Goal: Transaction & Acquisition: Download file/media

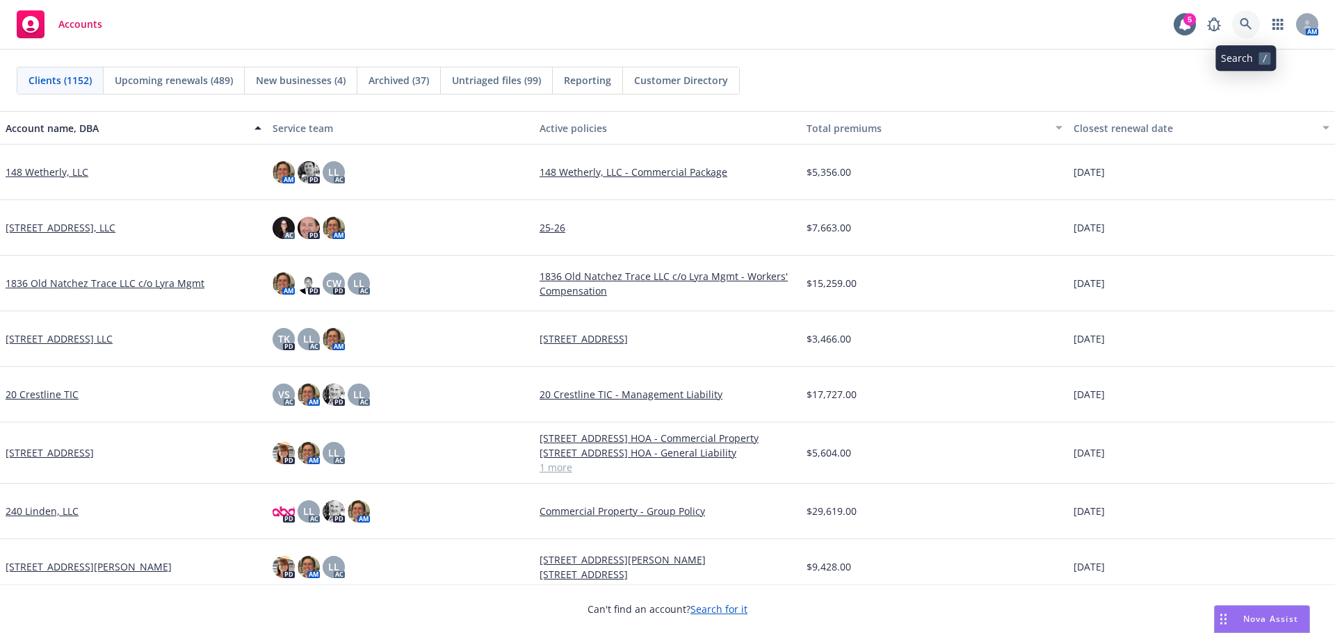
click at [1245, 22] on icon at bounding box center [1246, 24] width 13 height 13
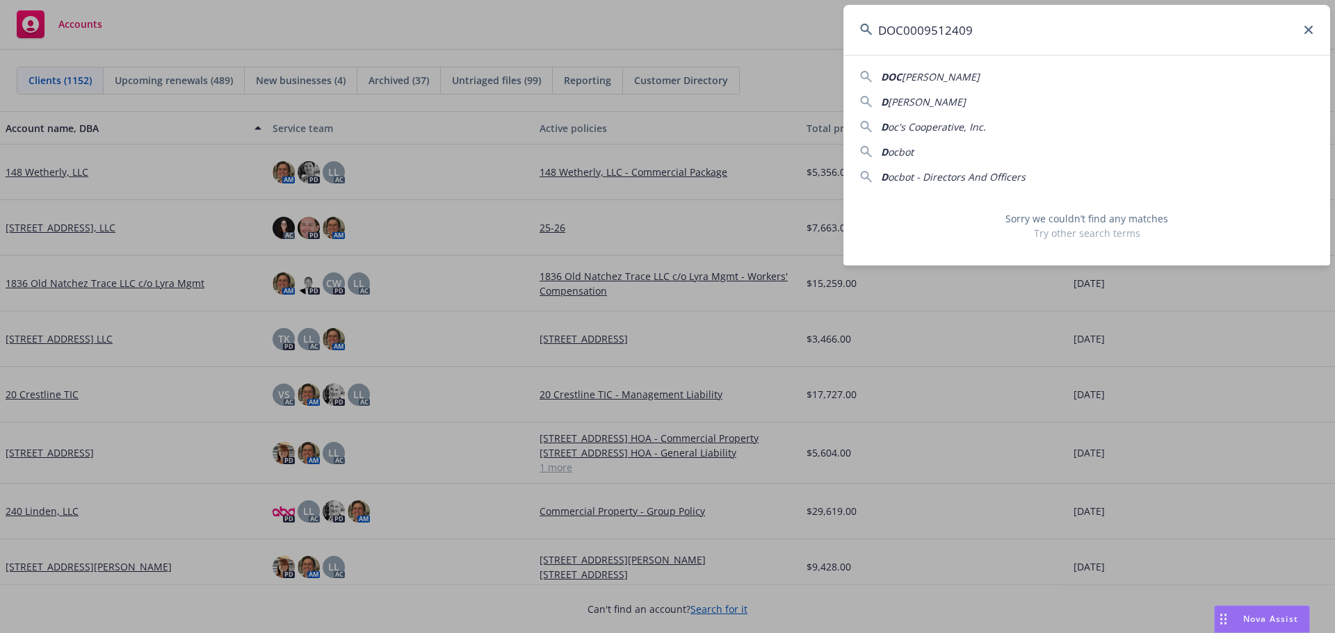
drag, startPoint x: 1092, startPoint y: 24, endPoint x: 752, endPoint y: 29, distance: 340.0
click at [718, 24] on div "DOC0009512409 [PERSON_NAME] D [PERSON_NAME] D oc's Cooperative, Inc. D ocbot D …" at bounding box center [667, 316] width 1335 height 633
paste input "Hedra Inc"
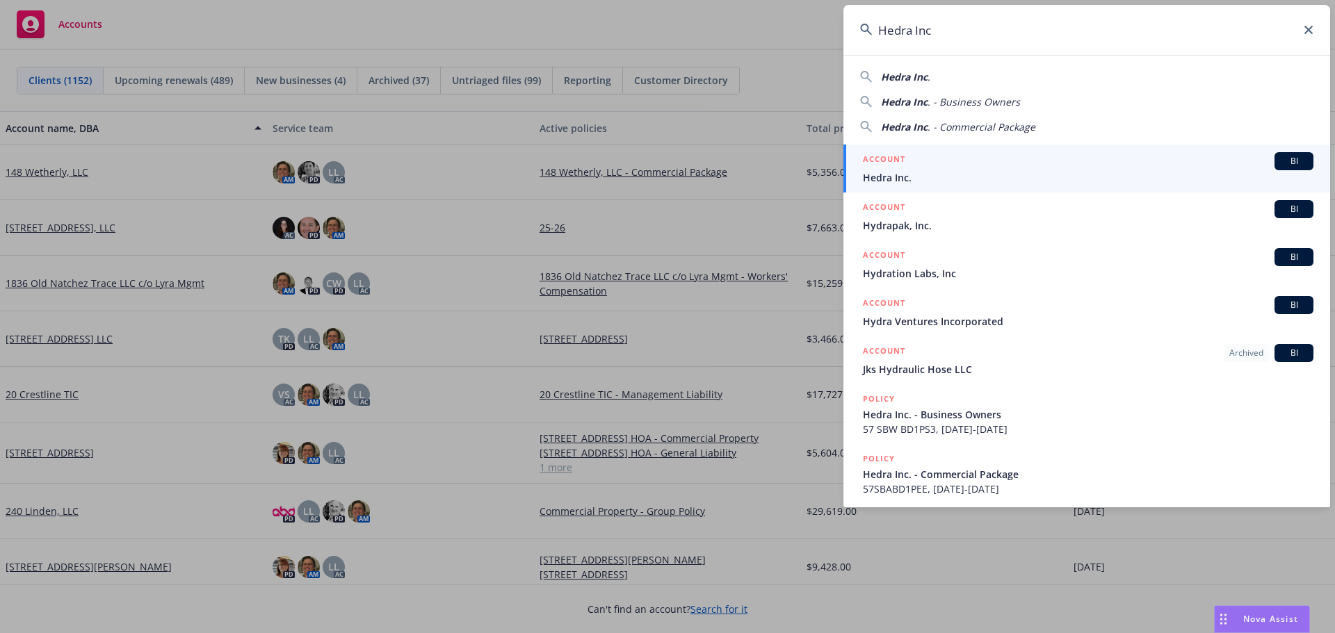
type input "Hedra Inc"
click at [900, 156] on h5 "ACCOUNT" at bounding box center [884, 160] width 42 height 17
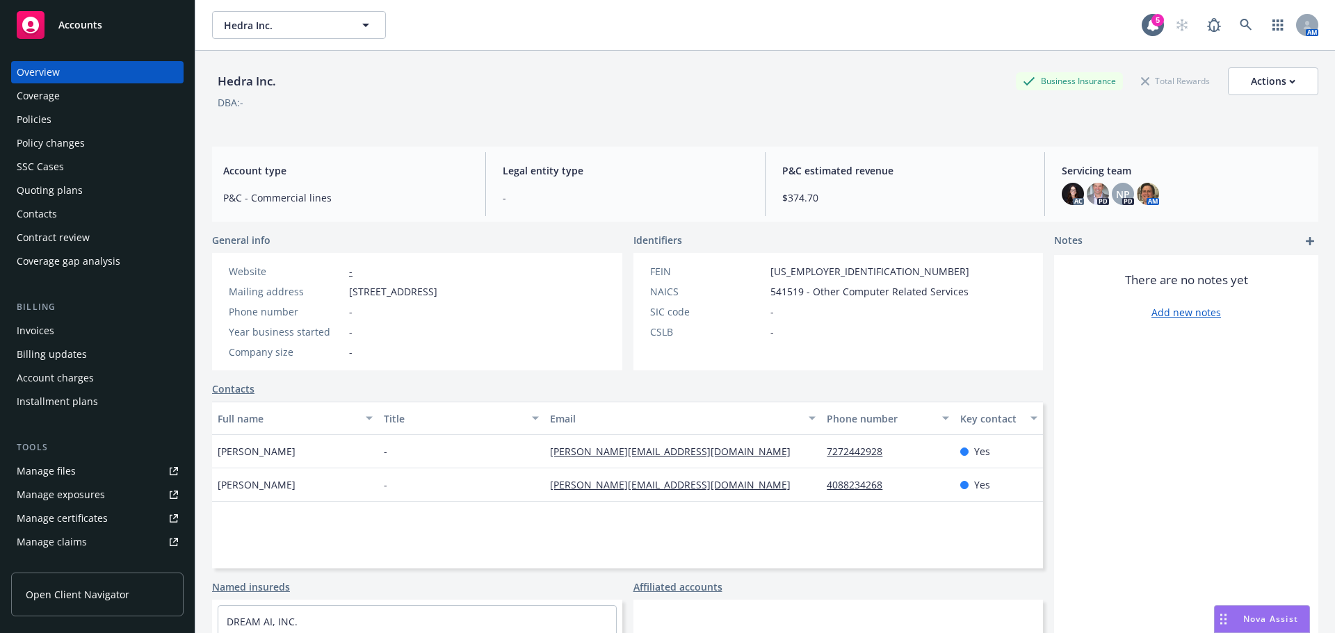
click at [56, 116] on div "Policies" at bounding box center [97, 119] width 161 height 22
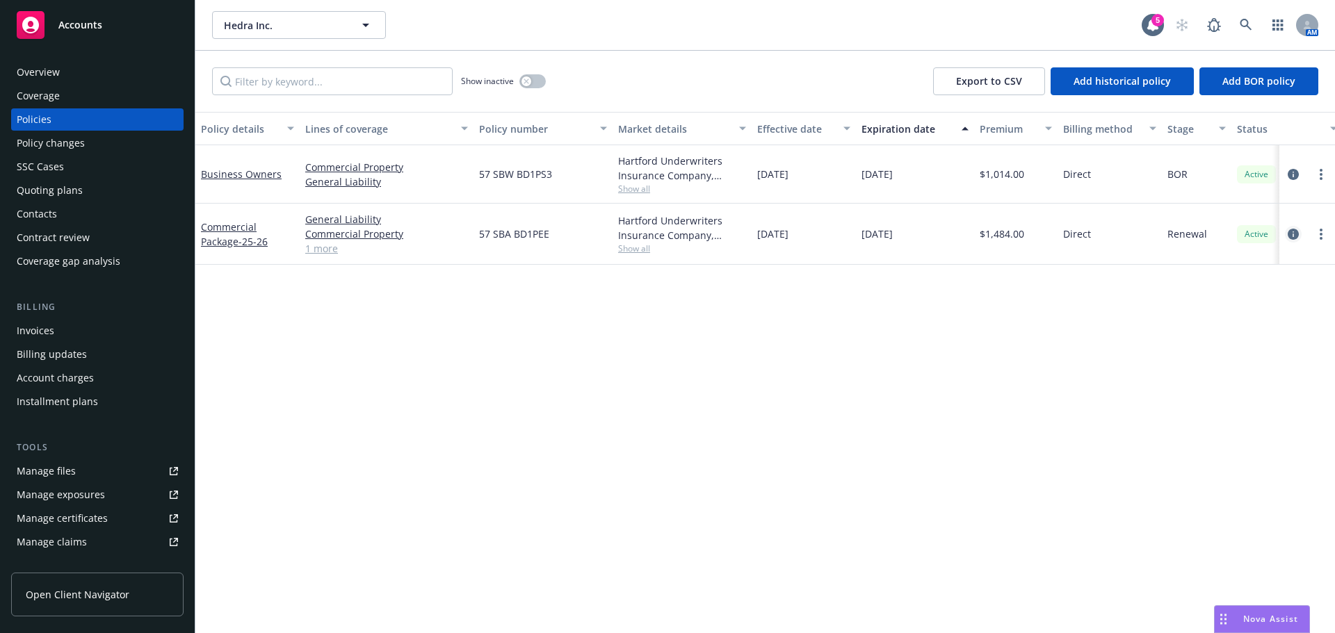
click at [1293, 233] on icon "circleInformation" at bounding box center [1293, 234] width 11 height 11
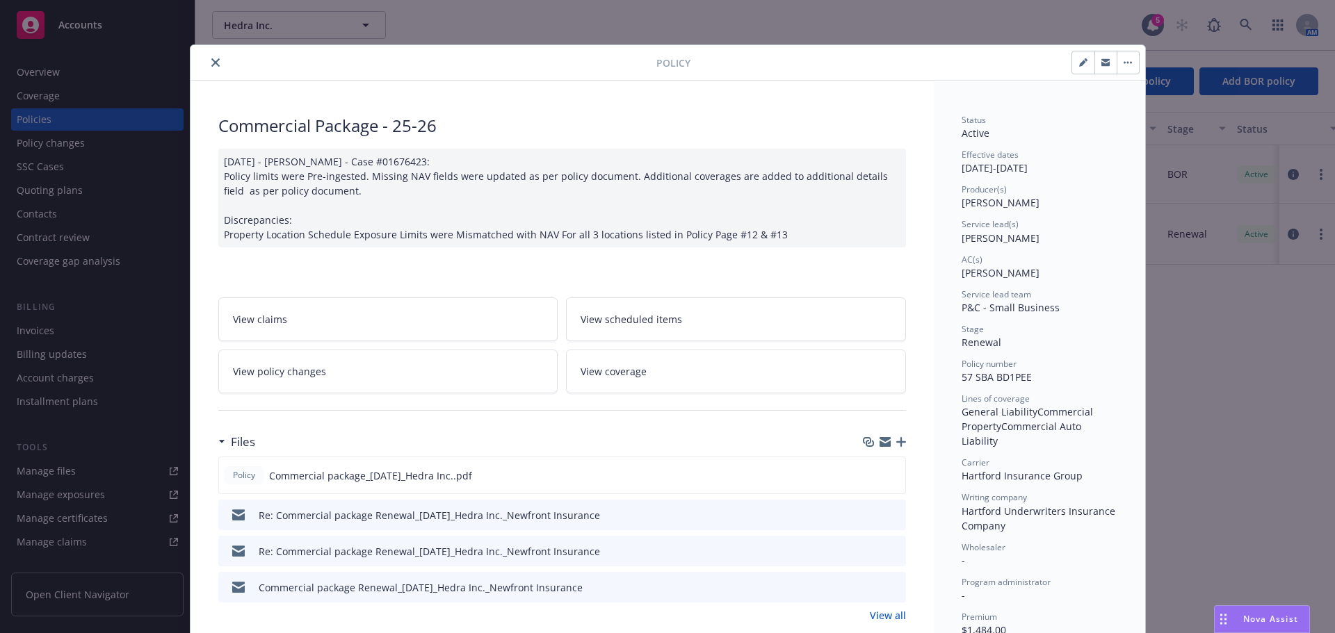
drag, startPoint x: 865, startPoint y: 474, endPoint x: 962, endPoint y: 442, distance: 102.0
click at [865, 474] on icon "download file" at bounding box center [869, 474] width 11 height 11
click at [211, 59] on icon "close" at bounding box center [215, 62] width 8 height 8
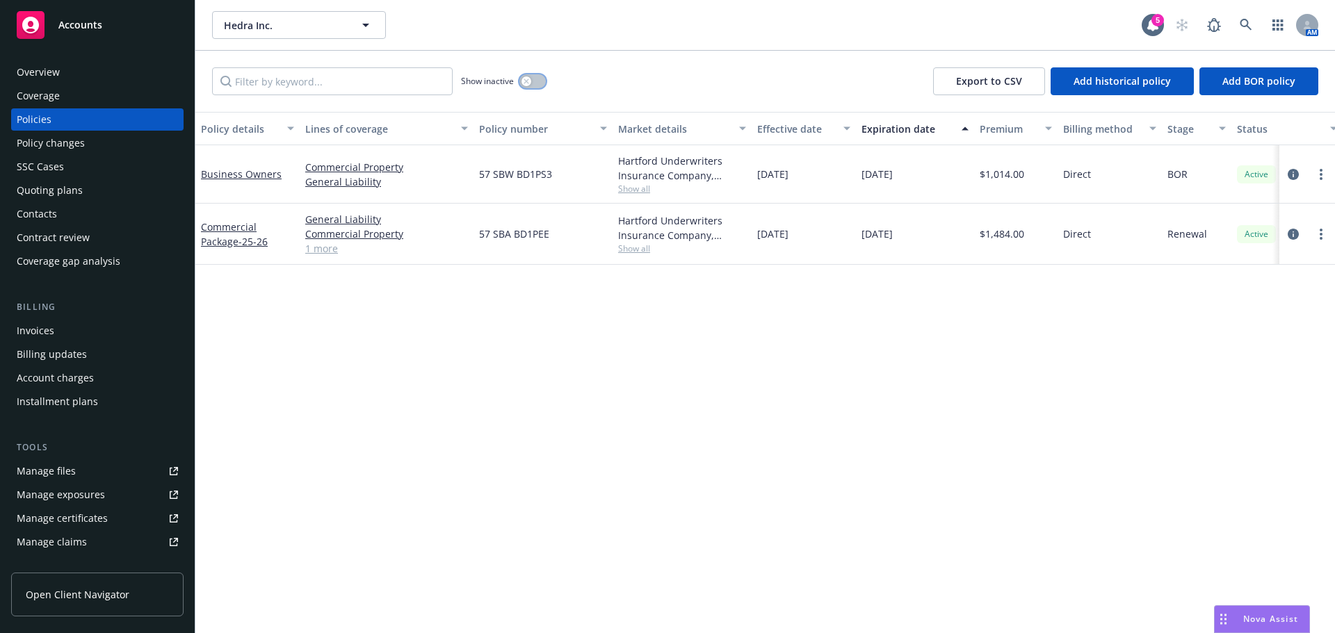
click at [536, 80] on button "button" at bounding box center [532, 81] width 26 height 14
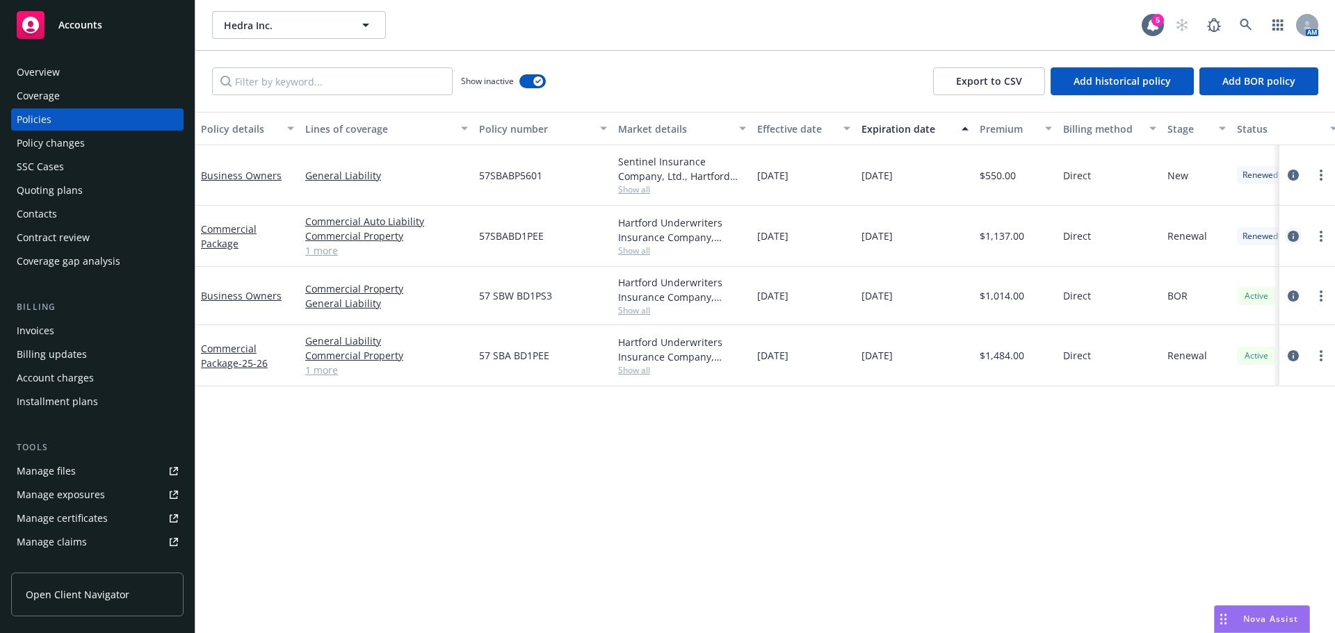
click at [1287, 238] on link "circleInformation" at bounding box center [1293, 236] width 17 height 17
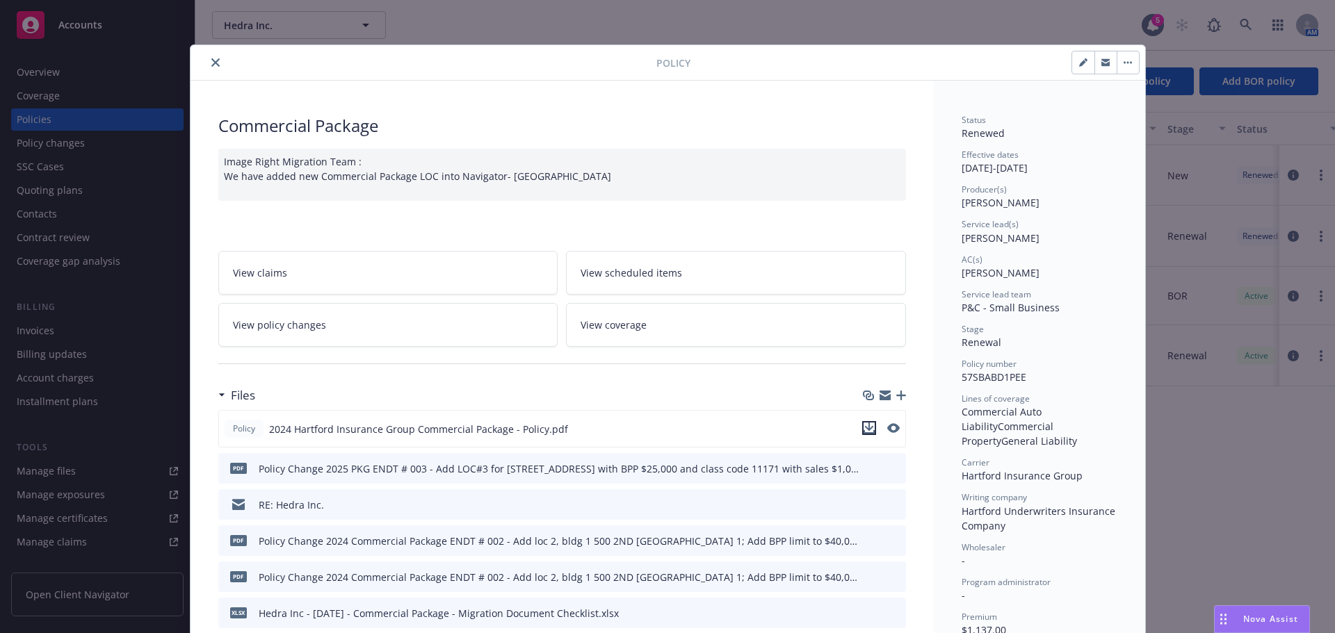
click at [865, 429] on icon "download file" at bounding box center [868, 427] width 9 height 8
click at [211, 65] on icon "close" at bounding box center [215, 62] width 8 height 8
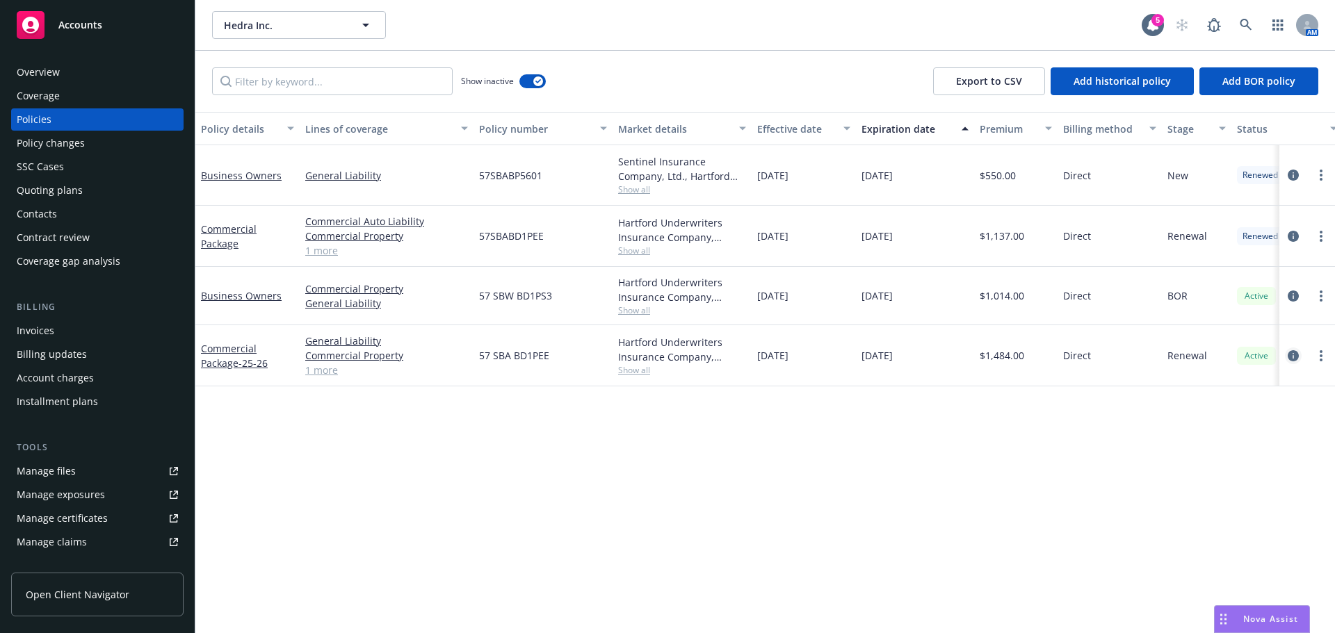
click at [1294, 362] on link "circleInformation" at bounding box center [1293, 356] width 17 height 17
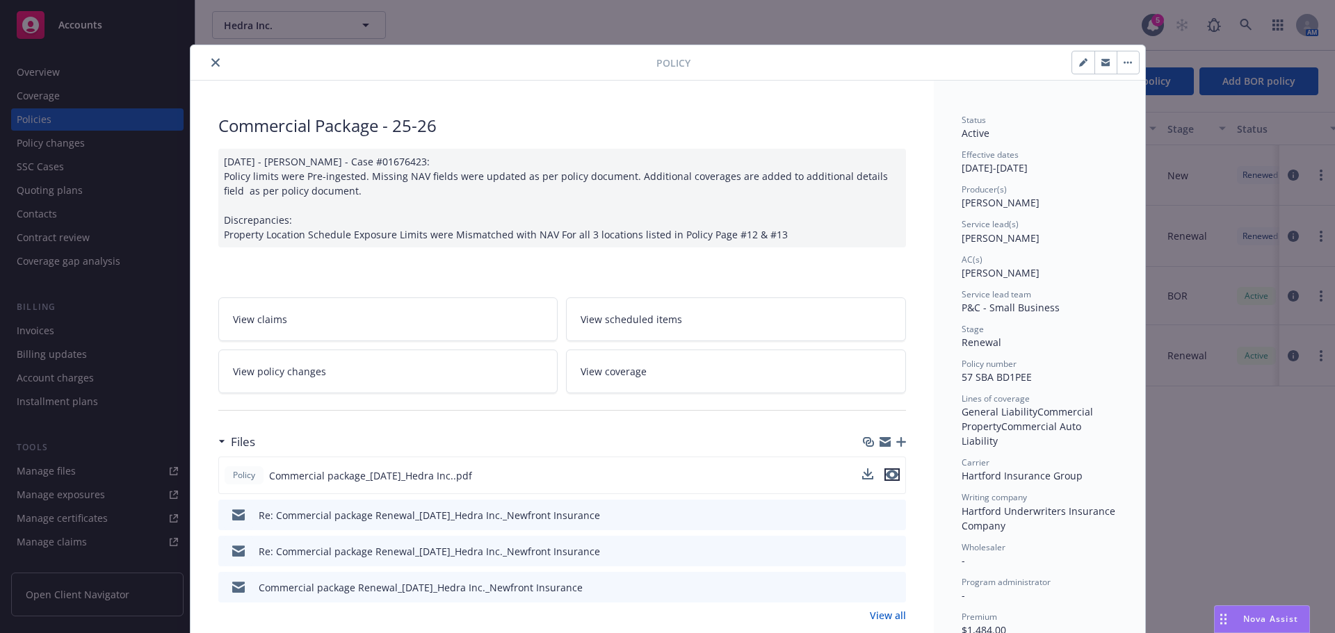
click at [889, 478] on icon "preview file" at bounding box center [892, 475] width 13 height 10
click at [210, 69] on button "close" at bounding box center [215, 62] width 17 height 17
